Goal: Check status: Check status

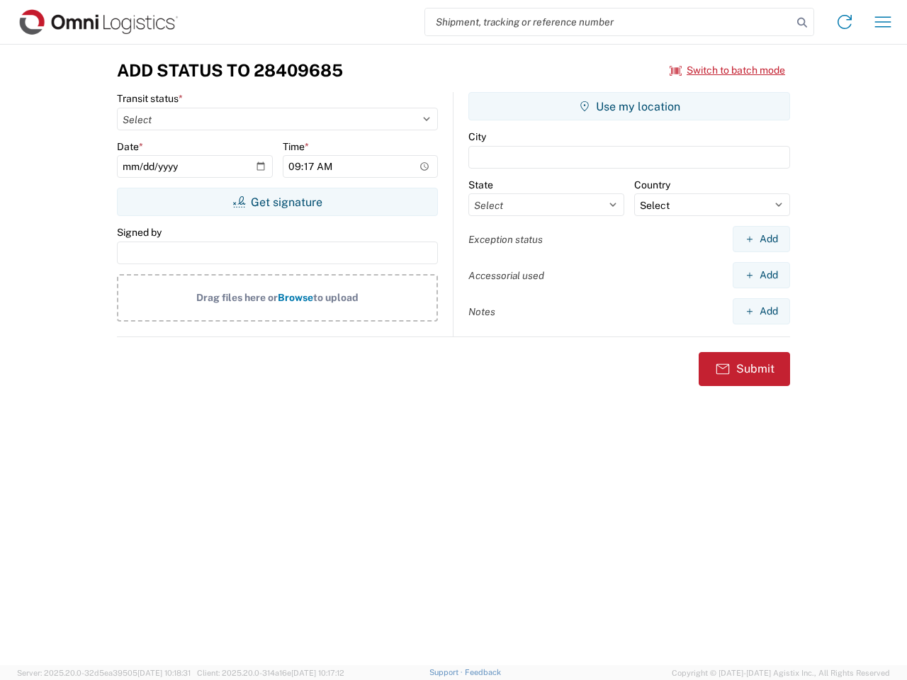
click at [609, 22] on input "search" at bounding box center [608, 22] width 367 height 27
click at [802, 23] on icon at bounding box center [802, 23] width 20 height 20
click at [845, 22] on icon at bounding box center [844, 22] width 23 height 23
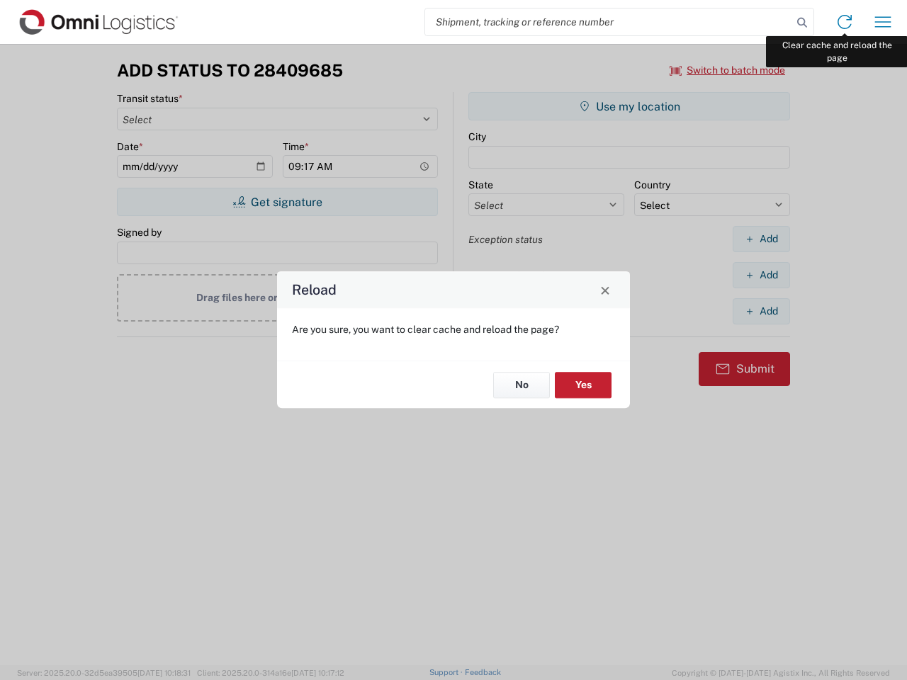
click at [883, 22] on div "Reload Are you sure, you want to clear cache and reload the page? No Yes" at bounding box center [453, 340] width 907 height 680
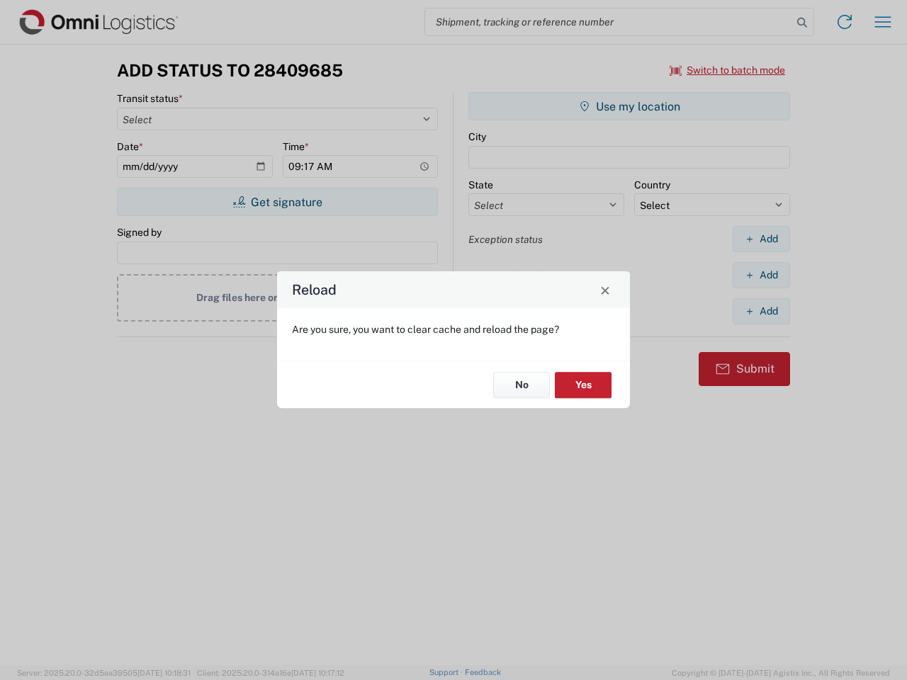
click at [728, 70] on div "Reload Are you sure, you want to clear cache and reload the page? No Yes" at bounding box center [453, 340] width 907 height 680
click at [277, 202] on div "Reload Are you sure, you want to clear cache and reload the page? No Yes" at bounding box center [453, 340] width 907 height 680
click at [629, 106] on div "Reload Are you sure, you want to clear cache and reload the page? No Yes" at bounding box center [453, 340] width 907 height 680
click at [761, 239] on div "Reload Are you sure, you want to clear cache and reload the page? No Yes" at bounding box center [453, 340] width 907 height 680
click at [761, 275] on div "Reload Are you sure, you want to clear cache and reload the page? No Yes" at bounding box center [453, 340] width 907 height 680
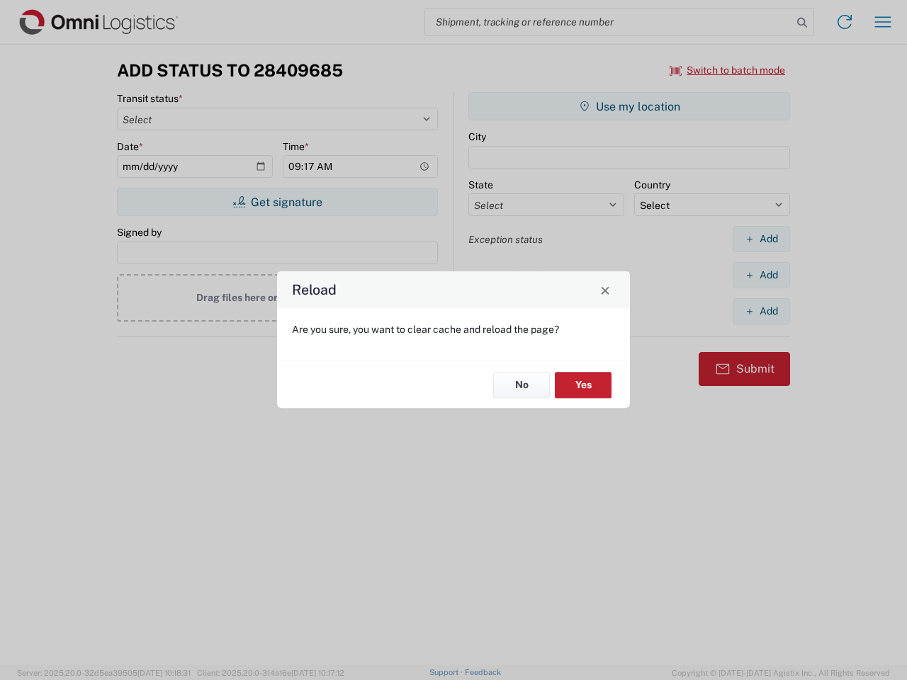
click at [761, 311] on div "Reload Are you sure, you want to clear cache and reload the page? No Yes" at bounding box center [453, 340] width 907 height 680
